Goal: Task Accomplishment & Management: Manage account settings

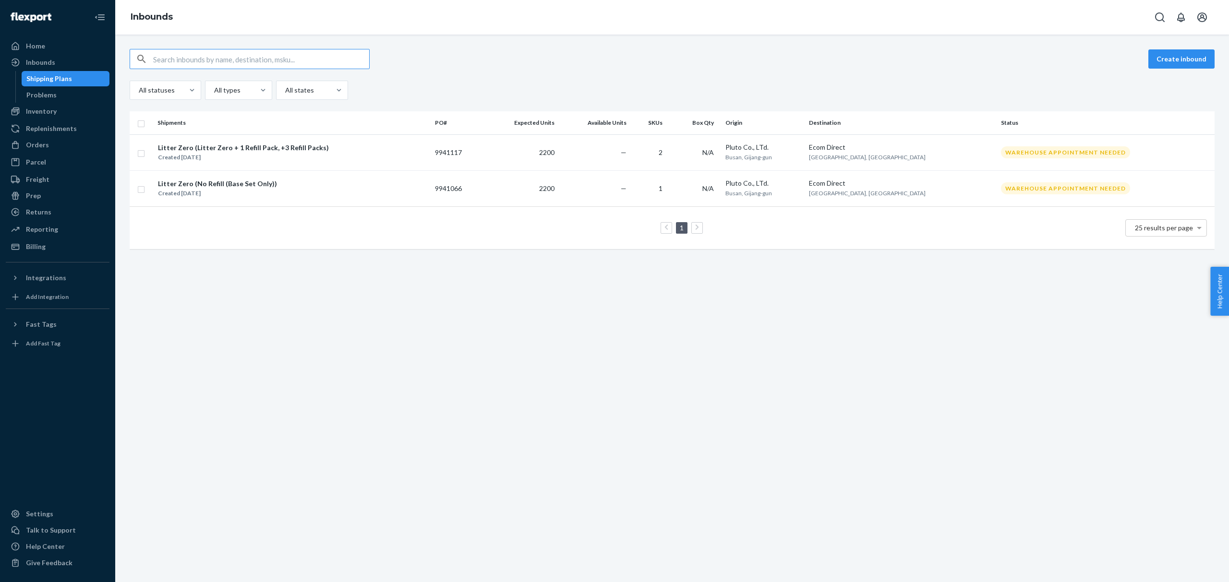
click at [215, 234] on div "1 25 results per page" at bounding box center [671, 228] width 1069 height 31
click at [62, 514] on div "Settings" at bounding box center [58, 513] width 102 height 13
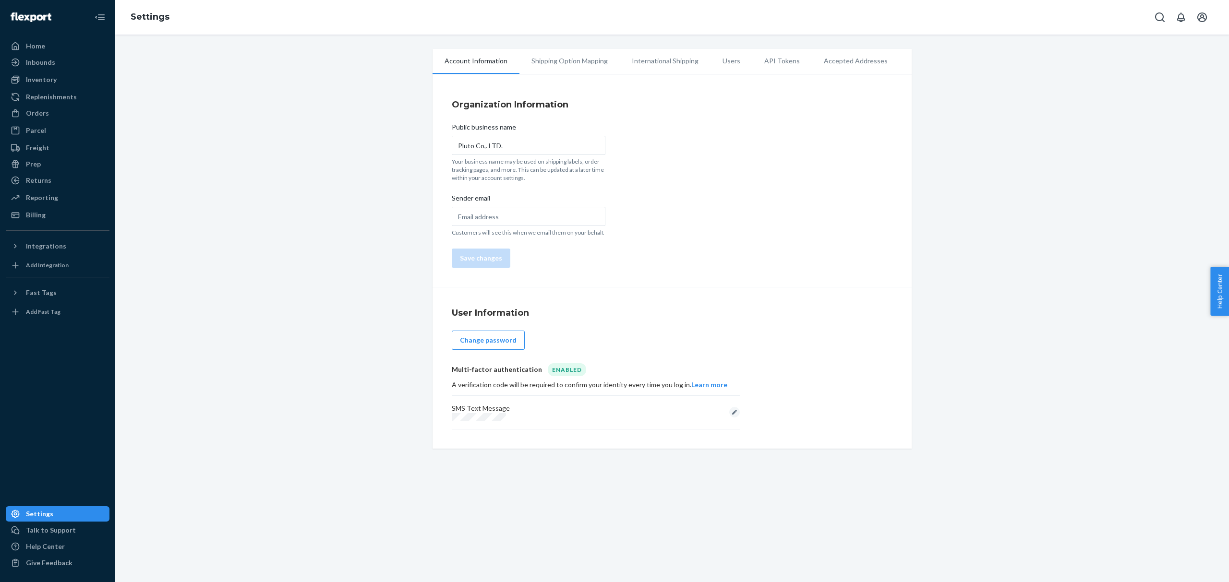
click at [578, 74] on div "Account Information Shipping Option Mapping International Shipping Users API To…" at bounding box center [671, 249] width 479 height 400
click at [583, 66] on li "Shipping Option Mapping" at bounding box center [569, 61] width 100 height 24
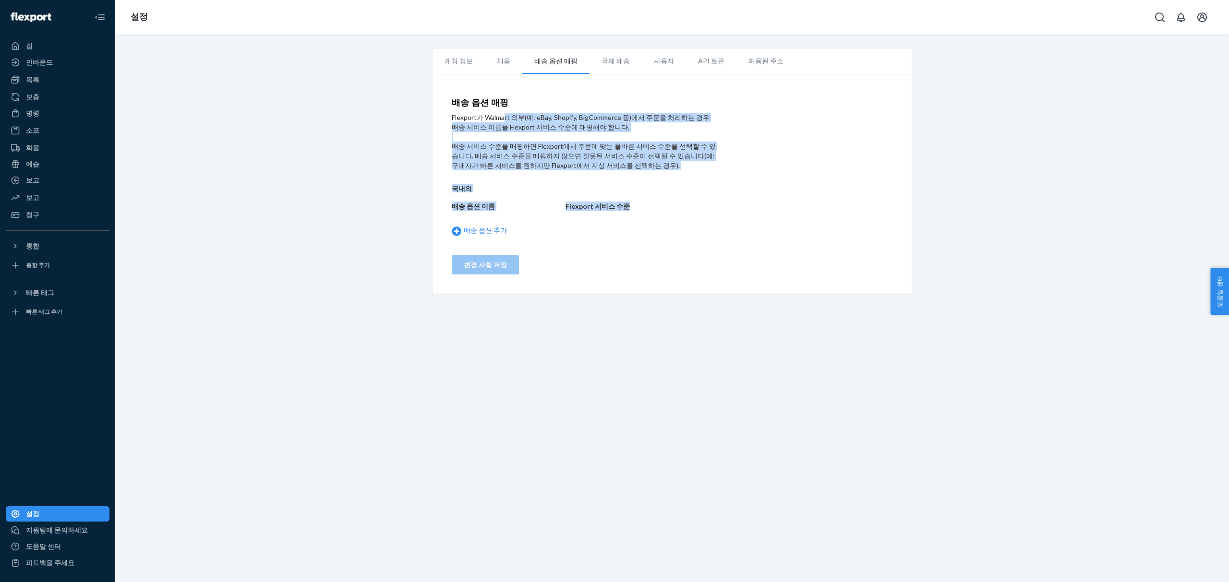
drag, startPoint x: 499, startPoint y: 121, endPoint x: 551, endPoint y: 146, distance: 57.7
click at [473, 110] on form "배송 옵션 매핑 Flexport가 Walmart 외부(예: eBay, Shopify, BigCommerce 등)에서 주문을 처리하는 경우 배송…" at bounding box center [584, 186] width 264 height 176
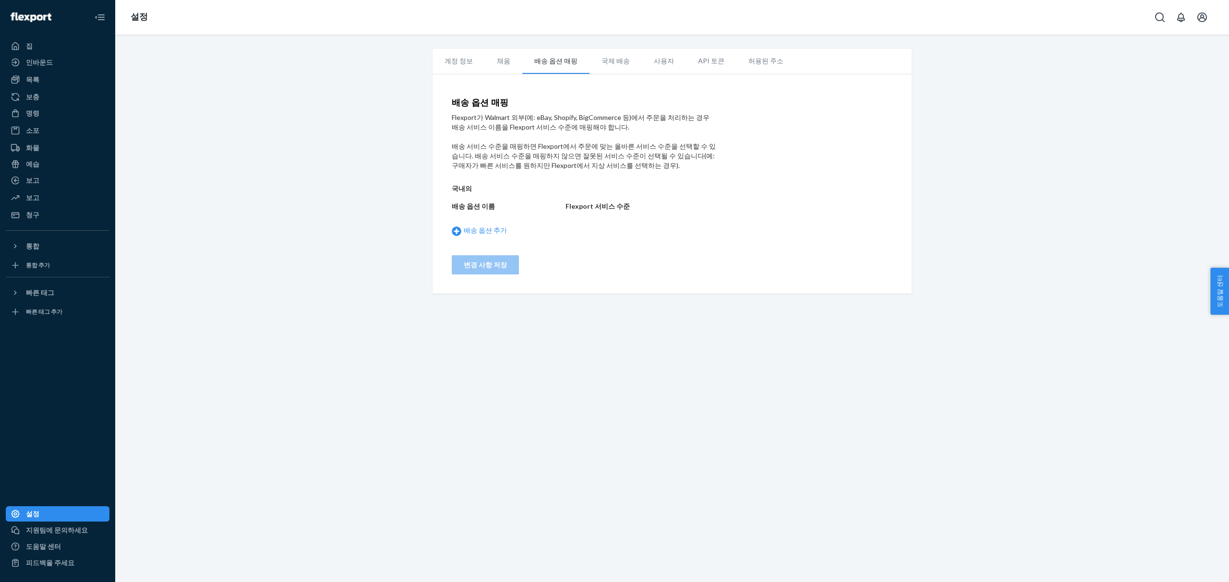
click at [670, 194] on div "국내의 배송 옵션 이름 Flexport 서비스 수준 배송 옵션 추가" at bounding box center [584, 210] width 264 height 61
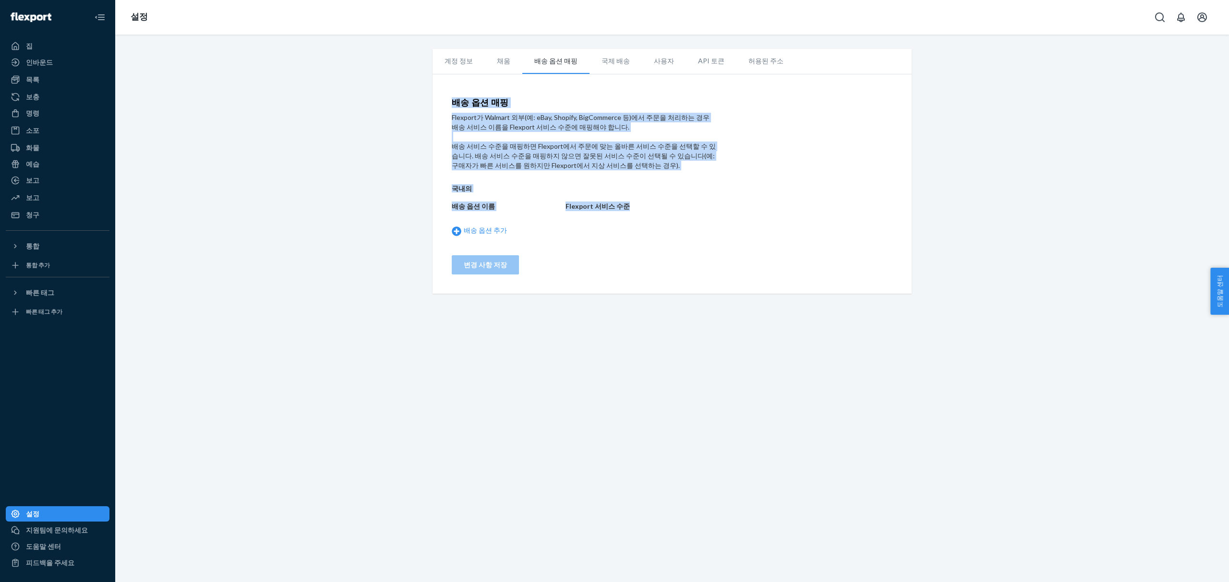
drag, startPoint x: 624, startPoint y: 183, endPoint x: 395, endPoint y: 96, distance: 245.3
click at [385, 95] on div "계정 정보 채움 배송 옵션 매핑 국제 배송 사용자 API 토큰 허용된 주소 배송 옵션 매핑 Flexport가 Walmart 외부(예: eBay…" at bounding box center [671, 171] width 1099 height 245
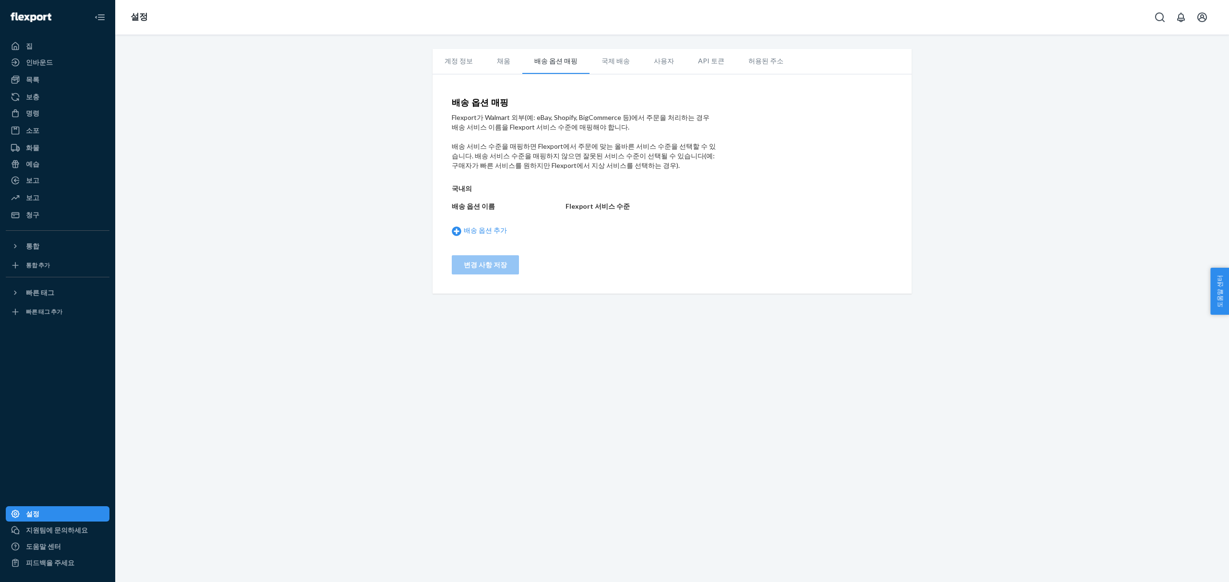
click at [641, 198] on div "국내의 배송 옵션 이름 Flexport 서비스 수준 배송 옵션 추가" at bounding box center [584, 210] width 264 height 61
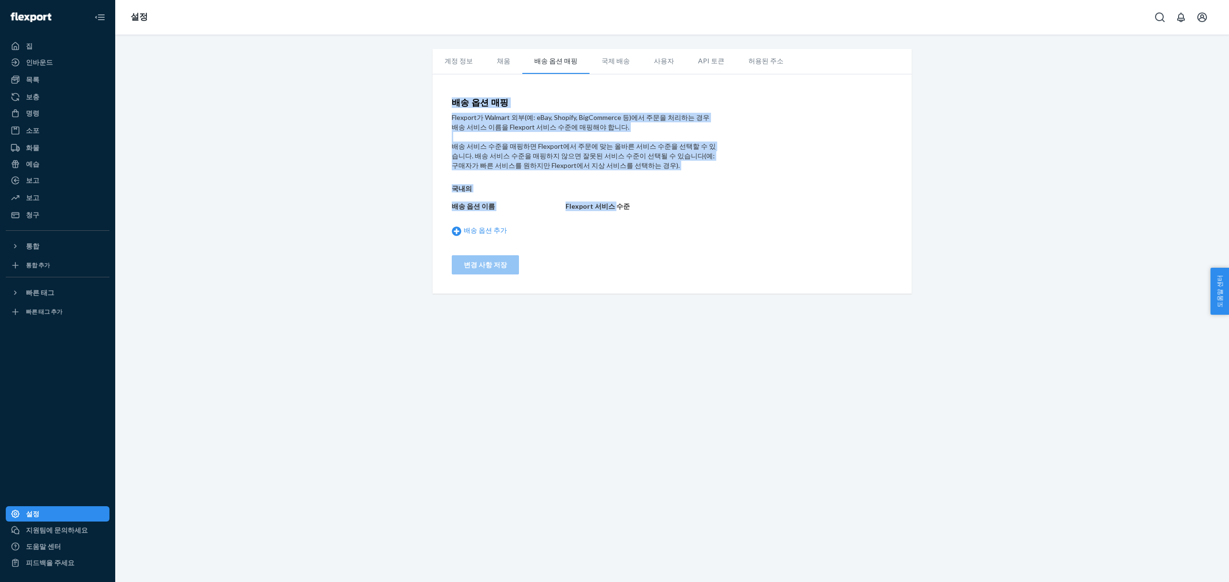
drag, startPoint x: 499, startPoint y: 146, endPoint x: 407, endPoint y: 93, distance: 106.0
click at [398, 88] on div "계정 정보 채움 배송 옵션 매핑 국제 배송 사용자 API 토큰 허용된 주소 배송 옵션 매핑 Flexport가 Walmart 외부(예: eBay…" at bounding box center [671, 171] width 1099 height 245
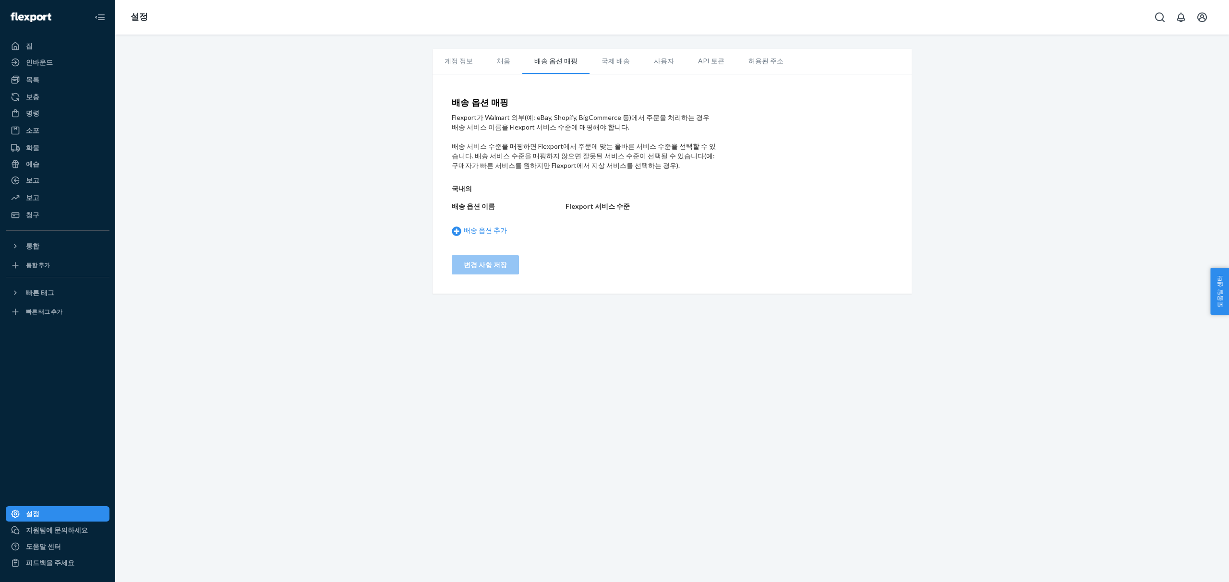
drag, startPoint x: 621, startPoint y: 166, endPoint x: 589, endPoint y: 147, distance: 36.5
click at [621, 166] on div "배송 서비스 수준을 매핑하면 Flexport에서 주문에 맞는 올바른 서비스 수준을 선택할 수 있습니다. 배송 서비스 수준을 매핑하지 않으면 잘…" at bounding box center [584, 156] width 264 height 29
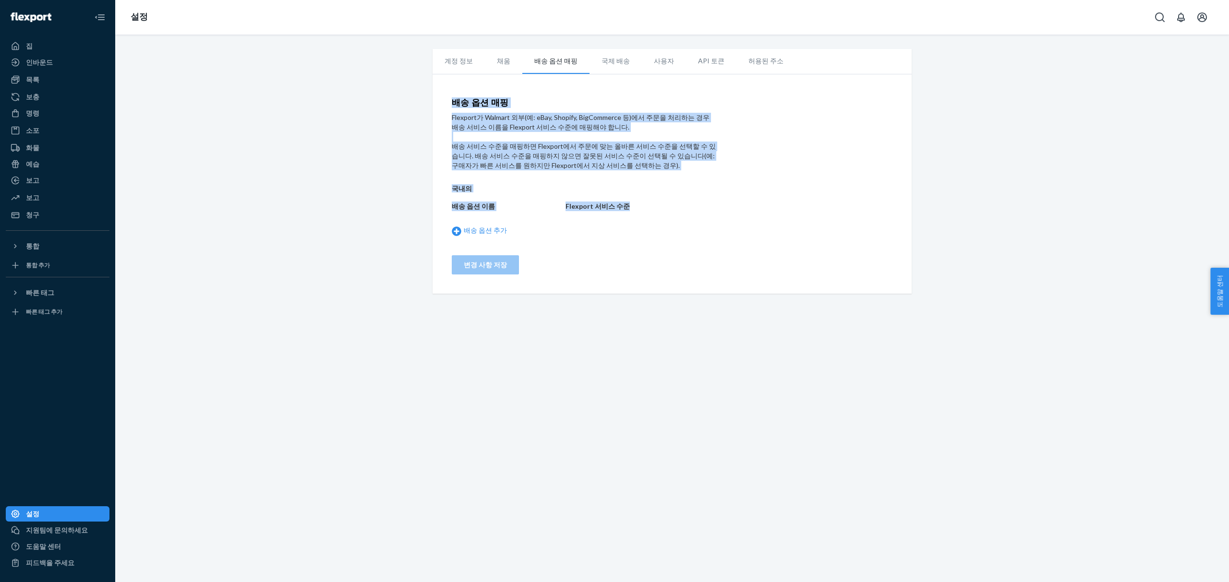
drag, startPoint x: 541, startPoint y: 149, endPoint x: 678, endPoint y: 210, distance: 149.5
click at [678, 210] on div "배송 옵션 매핑 Flexport가 Walmart 외부(예: eBay, Shopify, BigCommerce 등)에서 주문을 처리하는 경우 배송…" at bounding box center [671, 186] width 479 height 215
click at [678, 210] on div "배송 옵션 이름 Flexport 서비스 수준" at bounding box center [584, 207] width 264 height 10
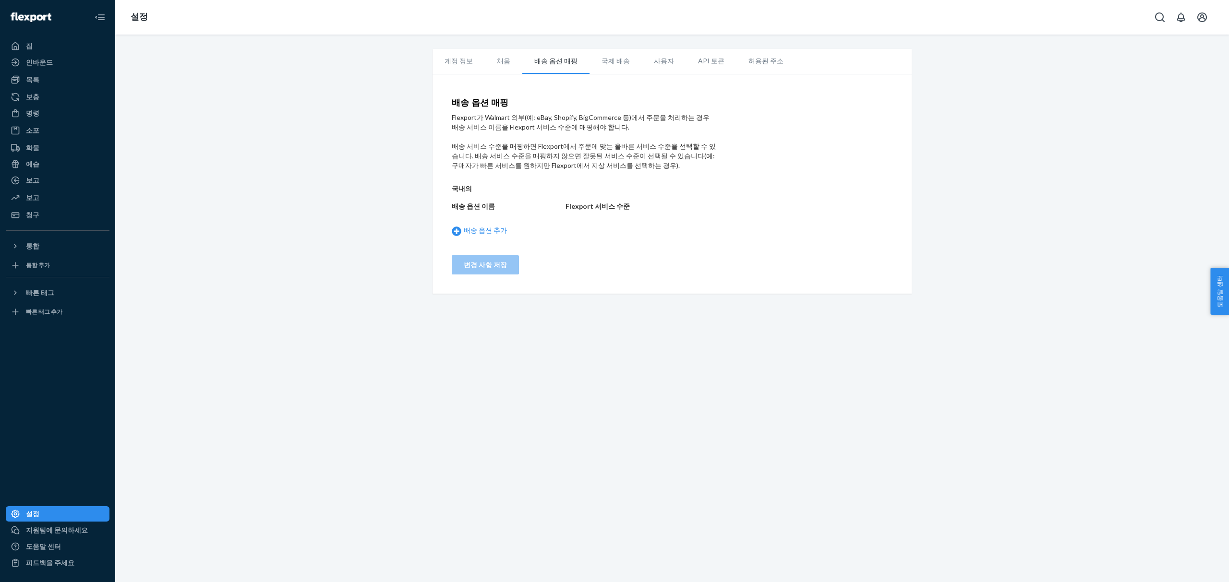
click at [605, 60] on font "국제 배송" at bounding box center [615, 61] width 28 height 8
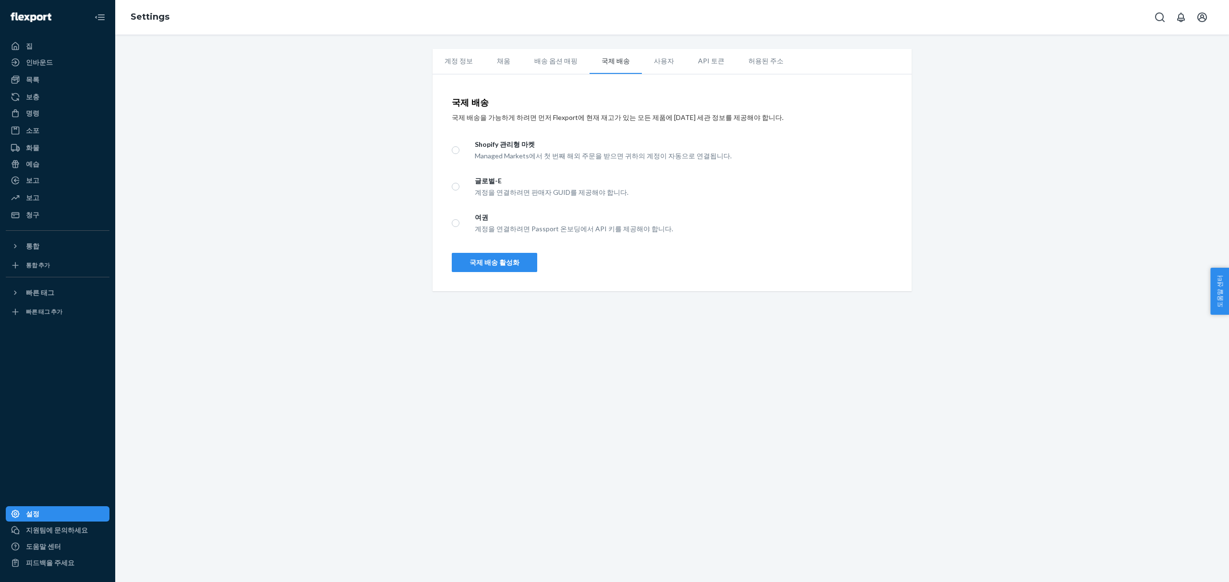
drag, startPoint x: 448, startPoint y: 112, endPoint x: 761, endPoint y: 121, distance: 312.6
click at [761, 121] on div "국제 배송 국제 배송을 가능하게 하려면 먼저 Flexport에 현재 재고가 있는 모든 제품에 대한 세관 정보를 제공해야 합니다. Shopify…" at bounding box center [671, 185] width 479 height 212
click at [761, 121] on p "국제 배송을 가능하게 하려면 먼저 Flexport에 현재 재고가 있는 모든 제품에 대한 세관 정보를 제공해야 합니다." at bounding box center [672, 118] width 441 height 10
drag, startPoint x: 593, startPoint y: 99, endPoint x: 327, endPoint y: 84, distance: 266.3
click at [326, 78] on div "계정 정보 채움 배송 옵션 매핑 국제 배송 사용자 API 토큰 허용된 주소 국제 배송 국제 배송을 가능하게 하려면 먼저 Flexport에 현재…" at bounding box center [671, 170] width 1099 height 242
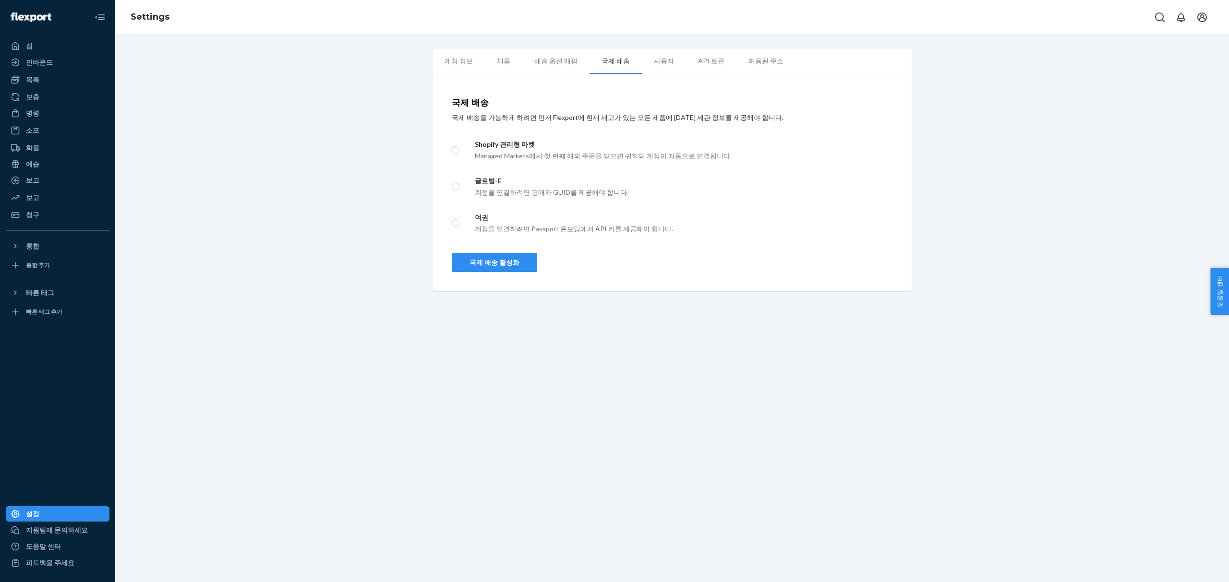
click at [651, 102] on div "국제 배송" at bounding box center [672, 105] width 441 height 14
click at [519, 134] on div "Shopify 관리형 마켓 Managed Markets에서 첫 번째 해외 주문을 받으면 귀하의 계정이 자동으로 연결됩니다. 글로벌-E 계정을 …" at bounding box center [672, 186] width 441 height 109
click at [514, 145] on font "Shopify 관리형 마켓" at bounding box center [505, 144] width 60 height 8
click at [459, 146] on input "Shopify 관리형 마켓 Managed Markets에서 첫 번째 해외 주문을 받으면 귀하의 계정이 자동으로 연결됩니다." at bounding box center [456, 150] width 8 height 8
radio input "true"
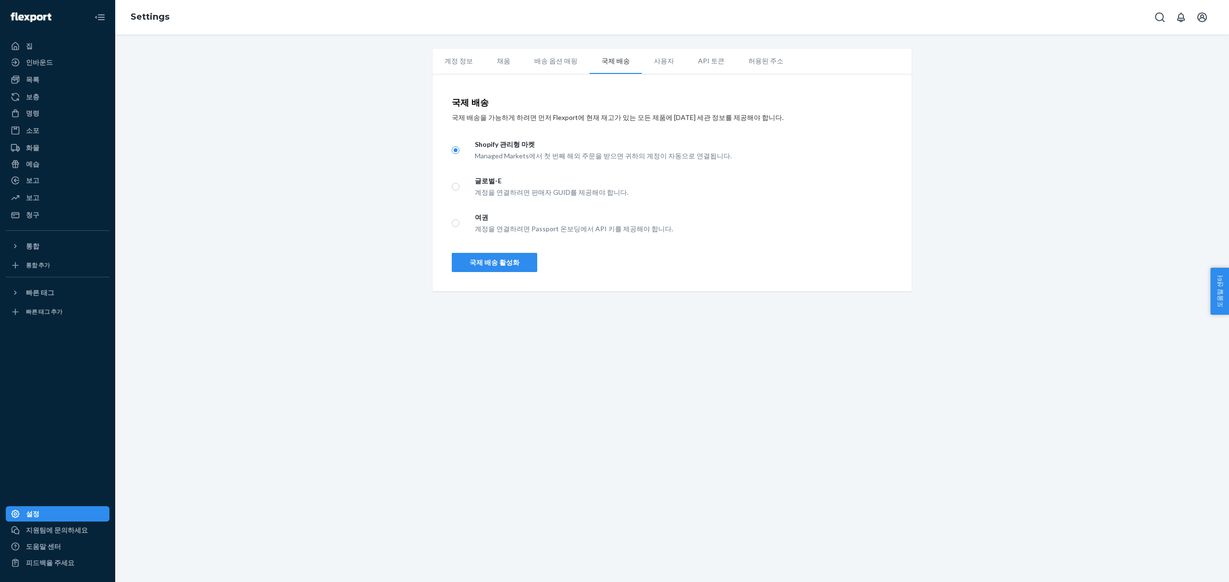
click at [516, 264] on button "국제 배송 활성화" at bounding box center [494, 262] width 85 height 19
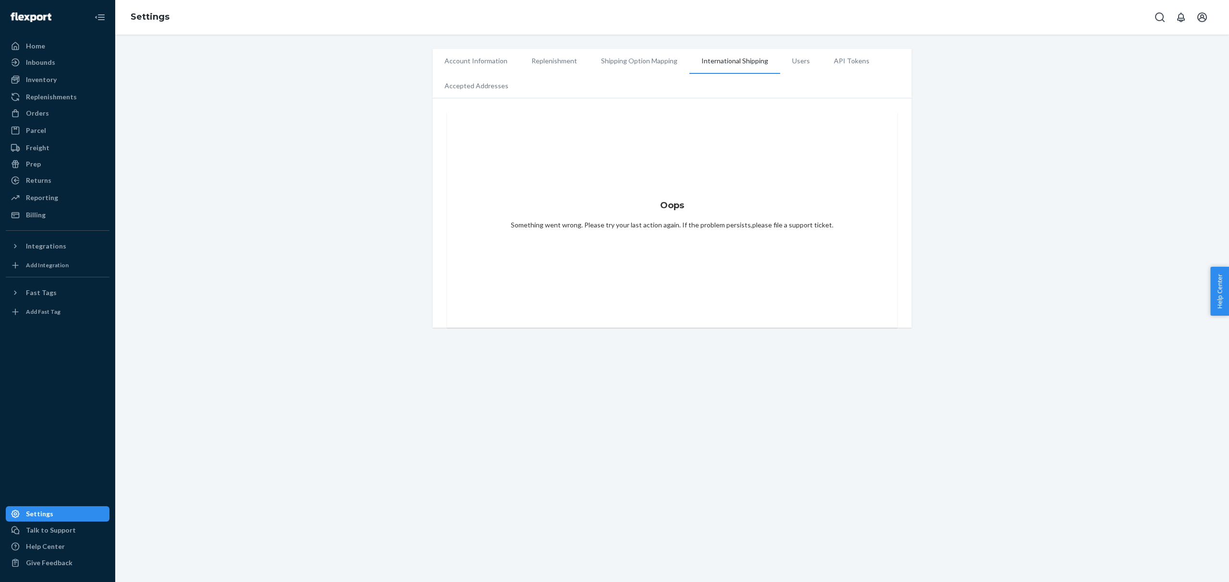
click at [677, 62] on li "Shipping Option Mapping" at bounding box center [639, 61] width 100 height 24
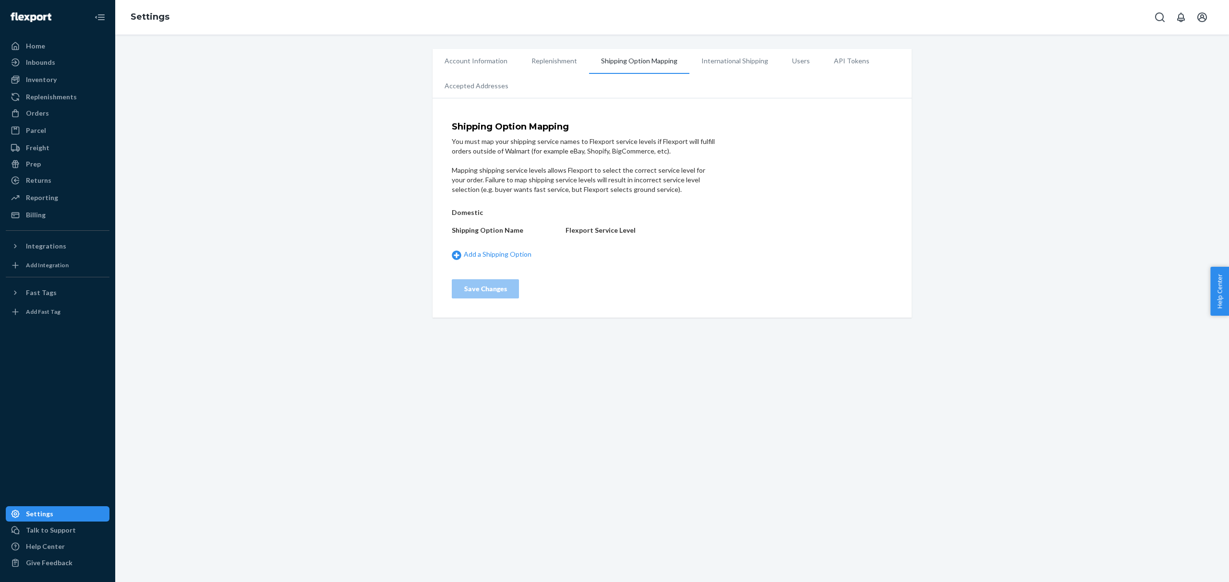
click at [667, 66] on li "Shipping Option Mapping" at bounding box center [639, 61] width 100 height 25
click at [709, 64] on li "International Shipping" at bounding box center [734, 61] width 91 height 24
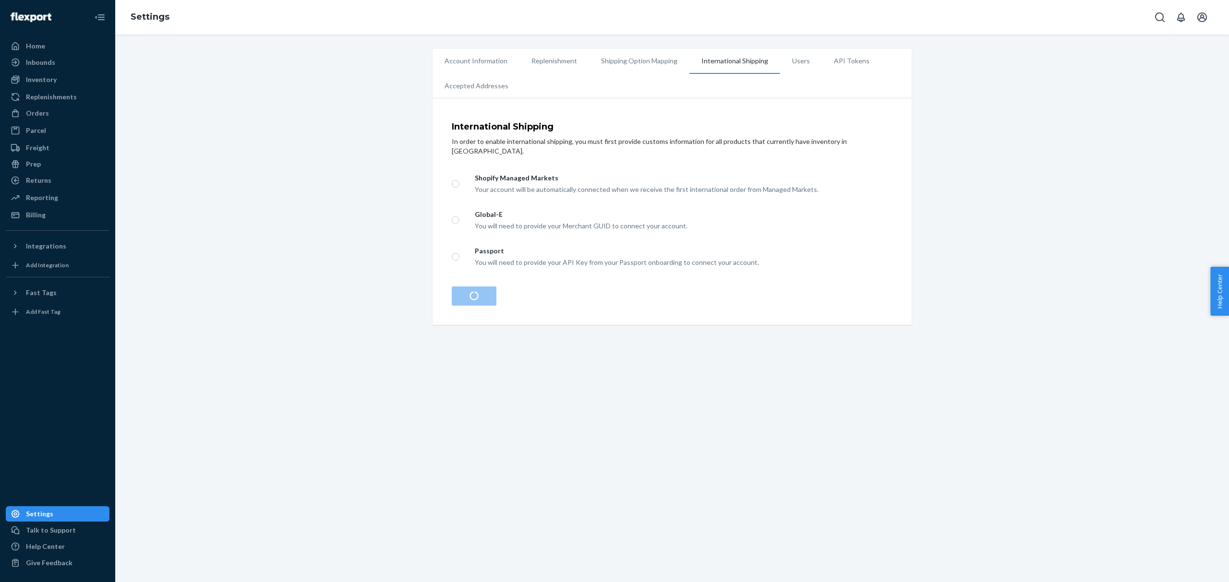
click at [504, 183] on div "Your account will be automatically connected when we receive the first internat…" at bounding box center [684, 189] width 418 height 12
click at [459, 183] on input "Shopify Managed Markets Your account will be automatically connected when we re…" at bounding box center [456, 184] width 8 height 8
radio input "true"
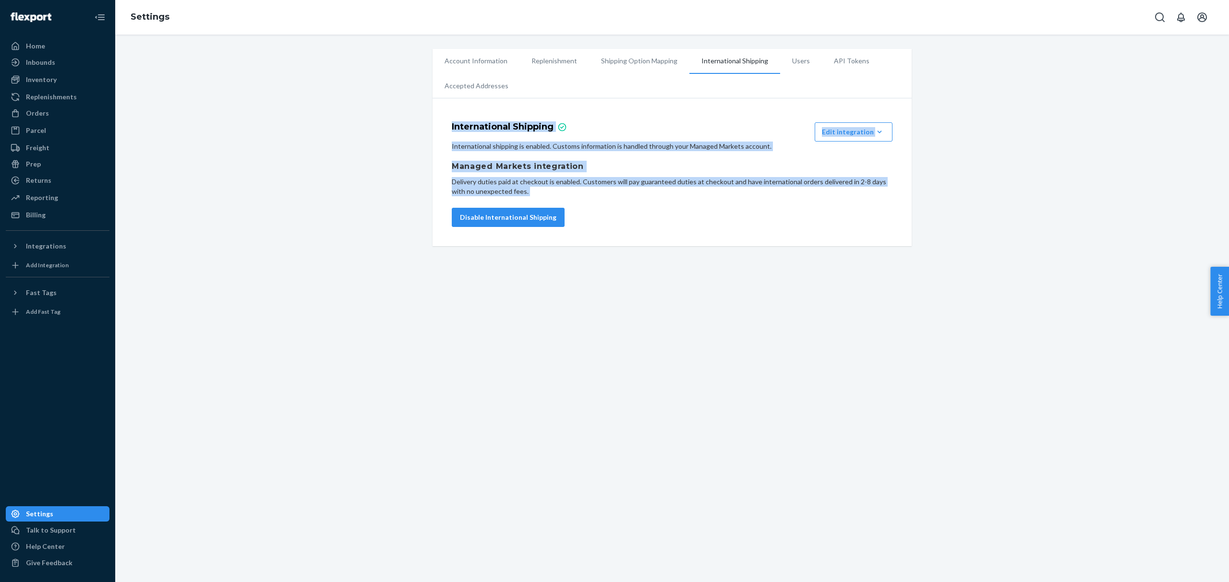
drag, startPoint x: 449, startPoint y: 127, endPoint x: 656, endPoint y: 229, distance: 230.9
click at [656, 229] on div "International Shipping Edit integration Remove Integration International shippi…" at bounding box center [671, 174] width 479 height 143
click at [671, 231] on div "International Shipping Edit integration Remove Integration International shippi…" at bounding box center [671, 174] width 479 height 143
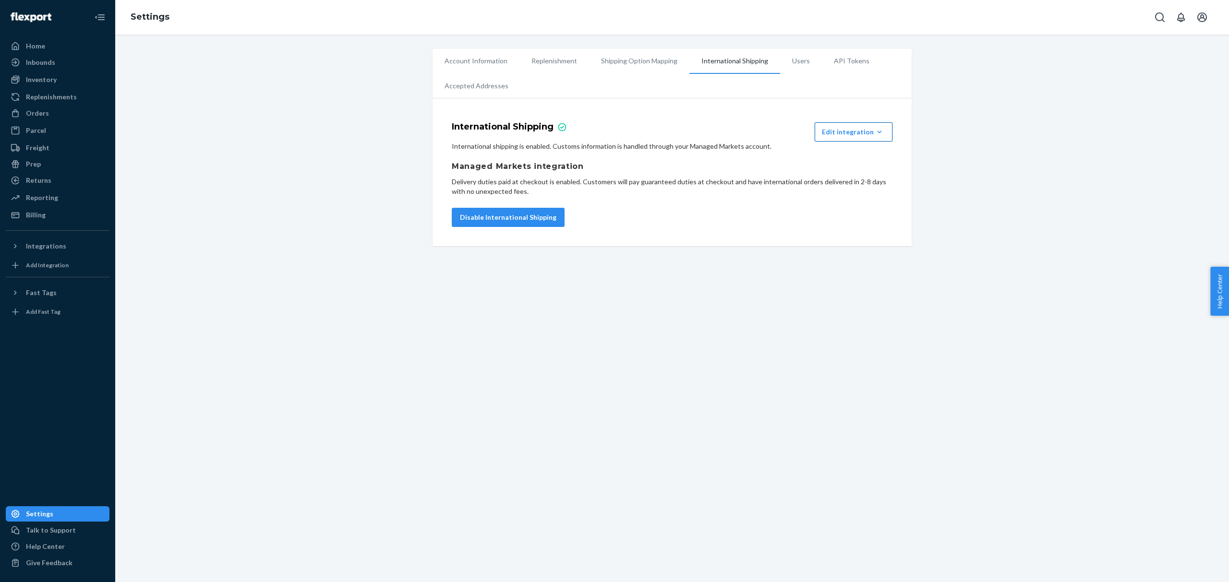
click at [887, 125] on button "Edit integration Remove Integration" at bounding box center [853, 131] width 78 height 19
click at [874, 135] on icon "button" at bounding box center [879, 132] width 10 height 10
click at [809, 60] on li "Users" at bounding box center [801, 61] width 42 height 24
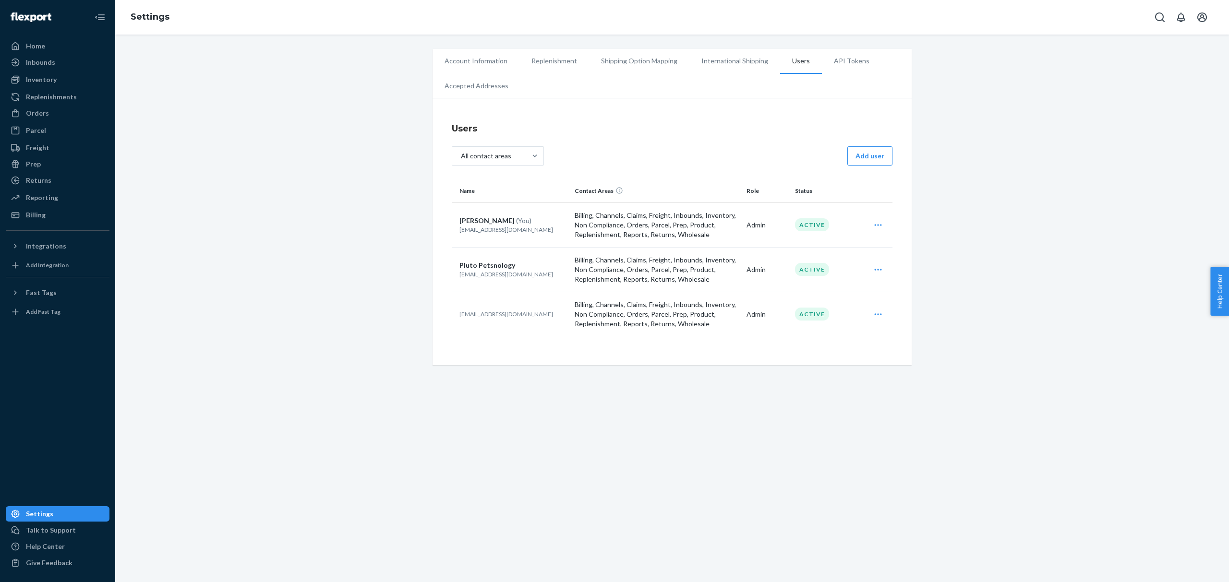
click at [841, 62] on li "API Tokens" at bounding box center [852, 61] width 60 height 24
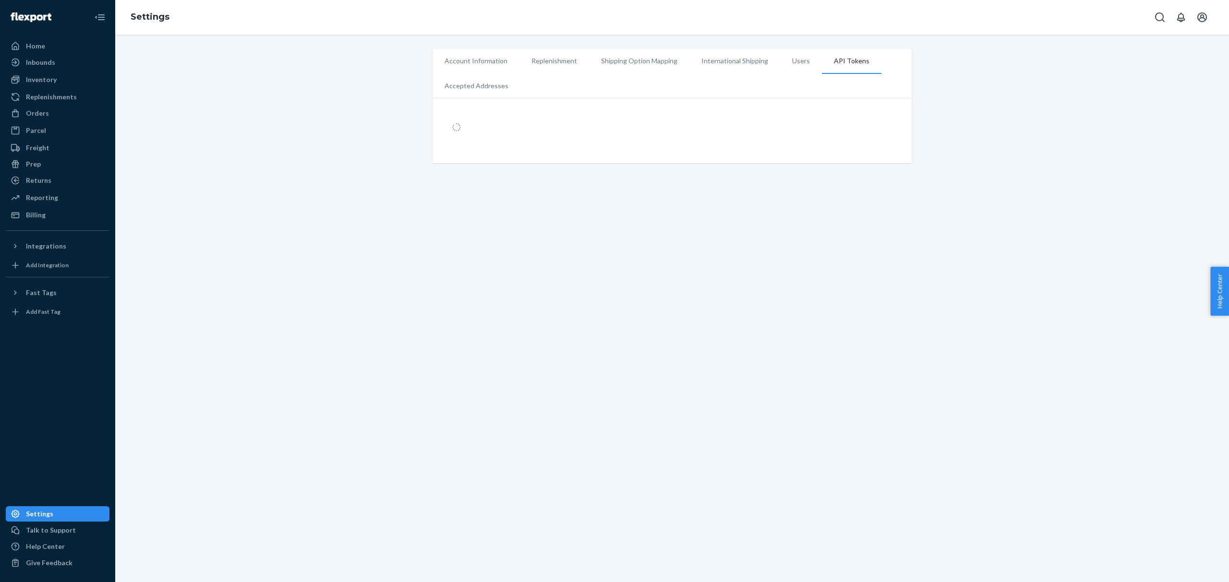
click at [715, 62] on li "International Shipping" at bounding box center [734, 61] width 91 height 24
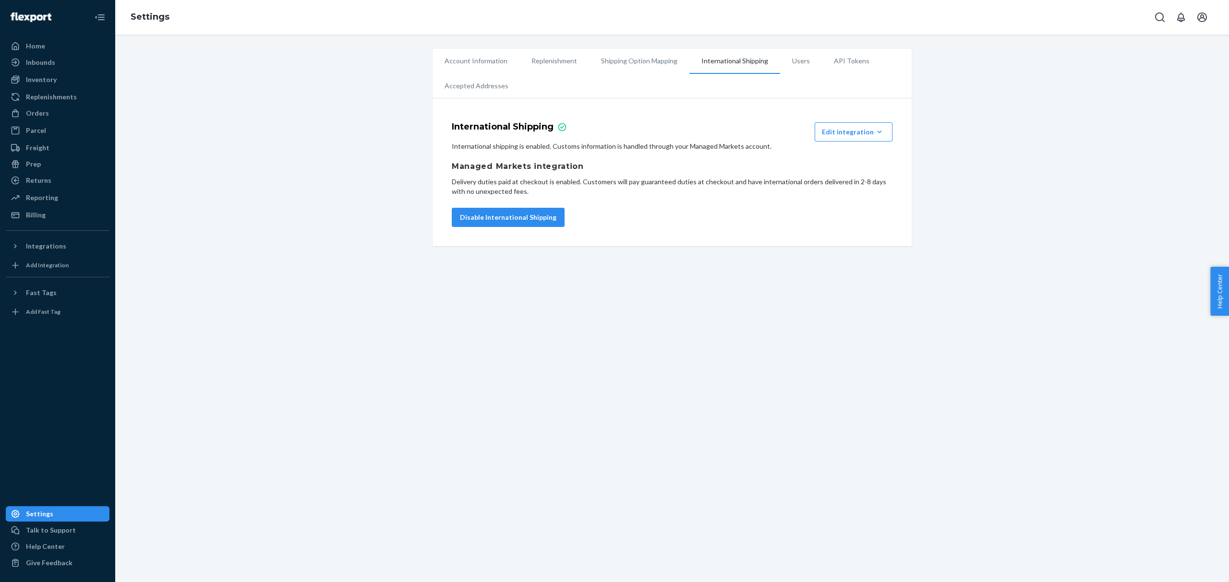
click at [537, 56] on li "Replenishment" at bounding box center [554, 61] width 70 height 24
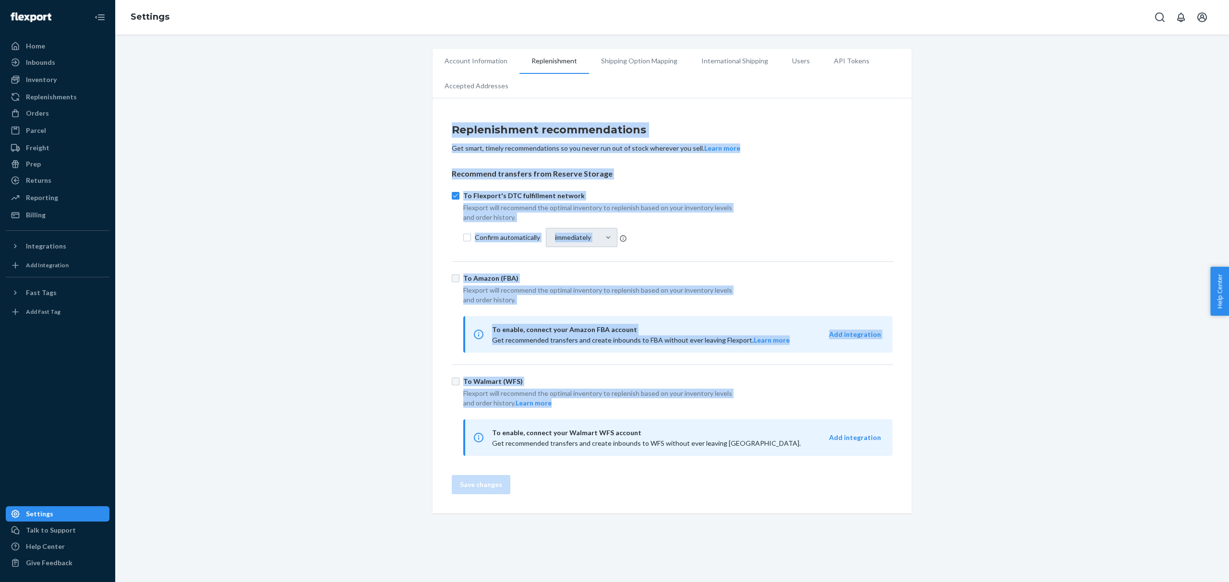
drag, startPoint x: 672, startPoint y: 309, endPoint x: 799, endPoint y: 420, distance: 168.3
click at [799, 420] on div "Replenishment recommendations Get smart, timely recommendations so you never ru…" at bounding box center [671, 308] width 479 height 410
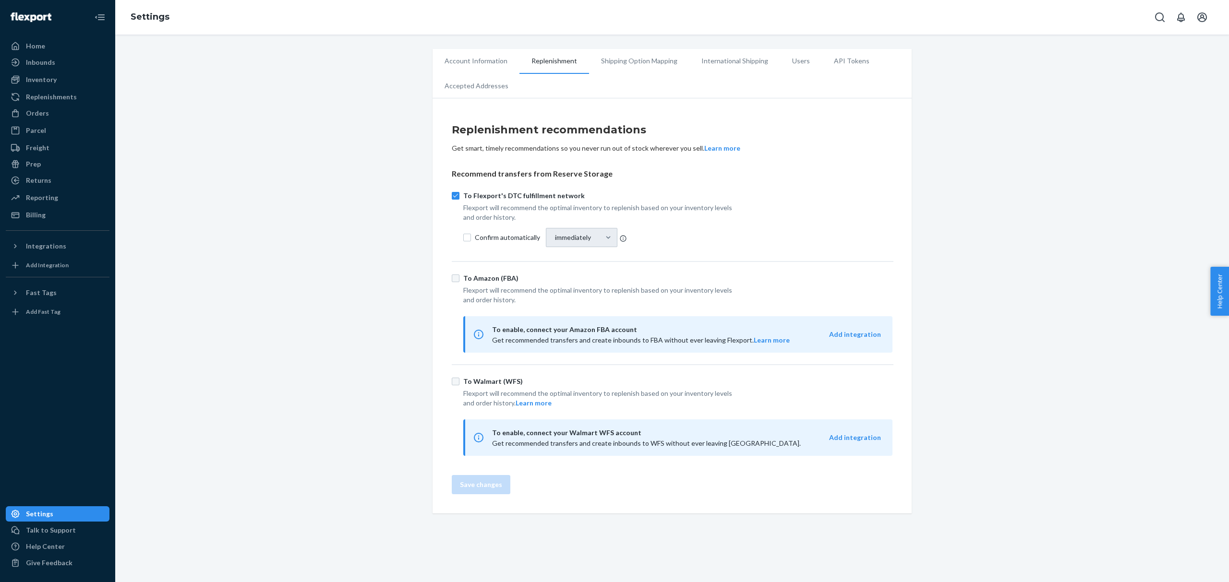
click at [817, 425] on div "To enable, connect your Walmart WFS account Get recommended transfers and creat…" at bounding box center [677, 437] width 429 height 36
click at [499, 59] on li "Account Information" at bounding box center [475, 61] width 87 height 24
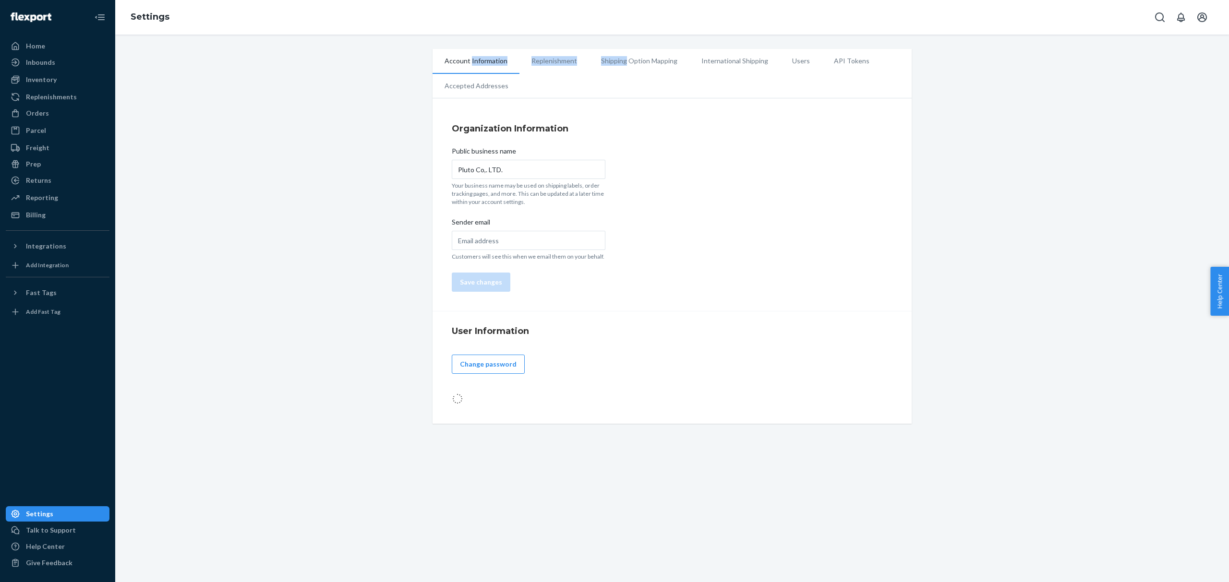
click at [499, 59] on li "Account Information" at bounding box center [475, 61] width 87 height 25
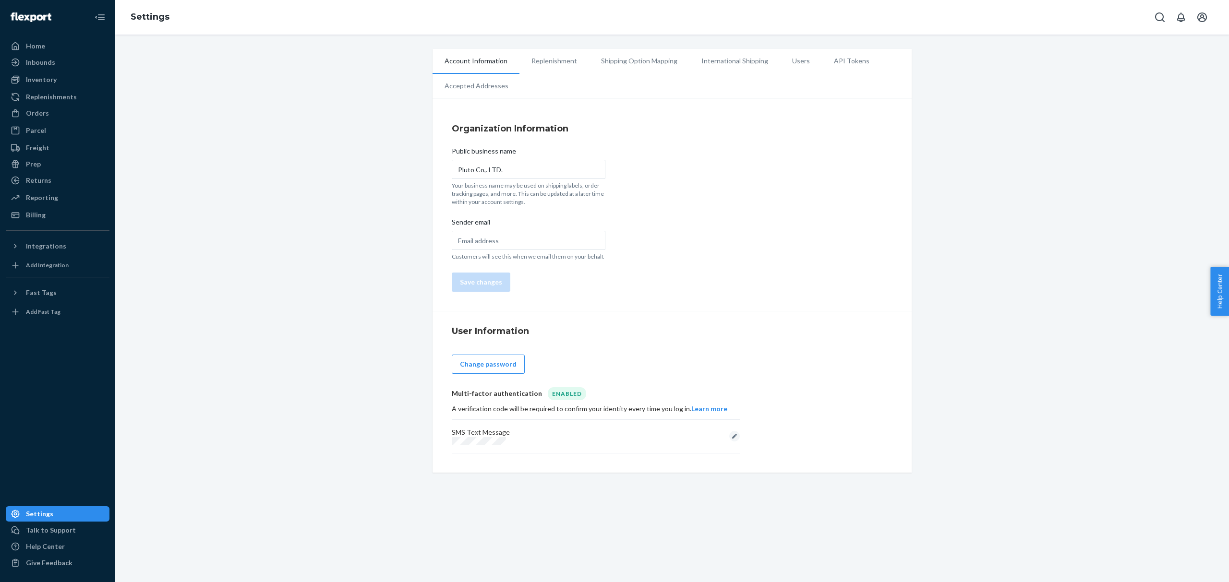
click at [491, 103] on div "Organization Information Public business name Pluto Co,. LTD. Your business nam…" at bounding box center [671, 207] width 479 height 208
click at [490, 91] on li "Accepted Addresses" at bounding box center [476, 86] width 88 height 24
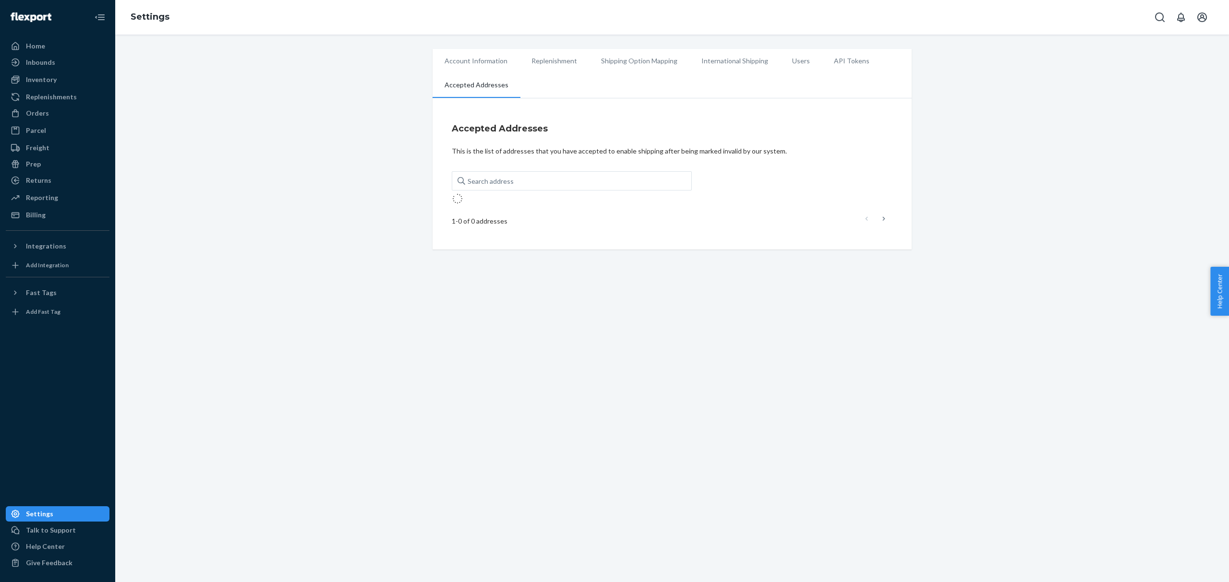
click at [659, 164] on div "Accepted Addresses This is the list of addresses that you have accepted to enab…" at bounding box center [672, 176] width 441 height 108
